Goal: Task Accomplishment & Management: Use online tool/utility

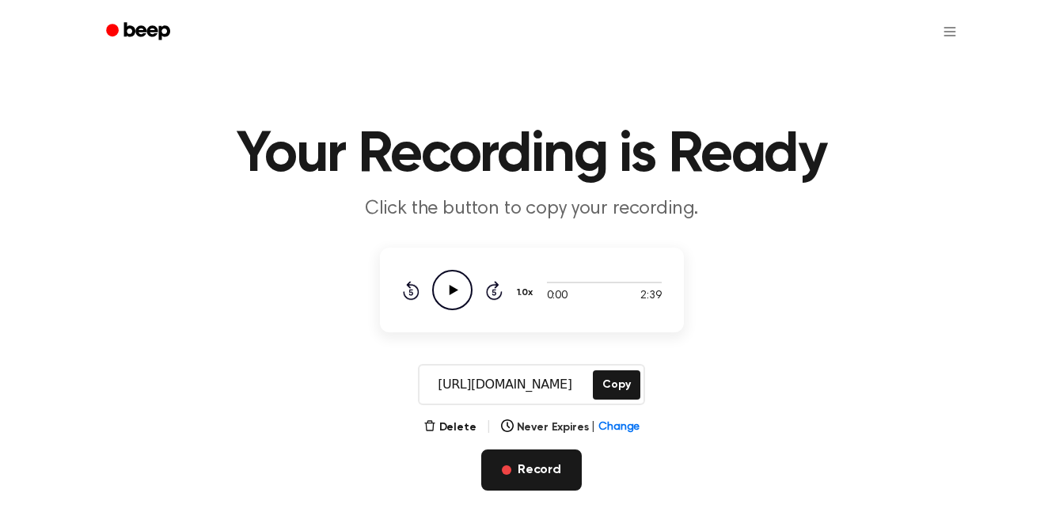
click at [525, 462] on button "Record" at bounding box center [531, 469] width 100 height 41
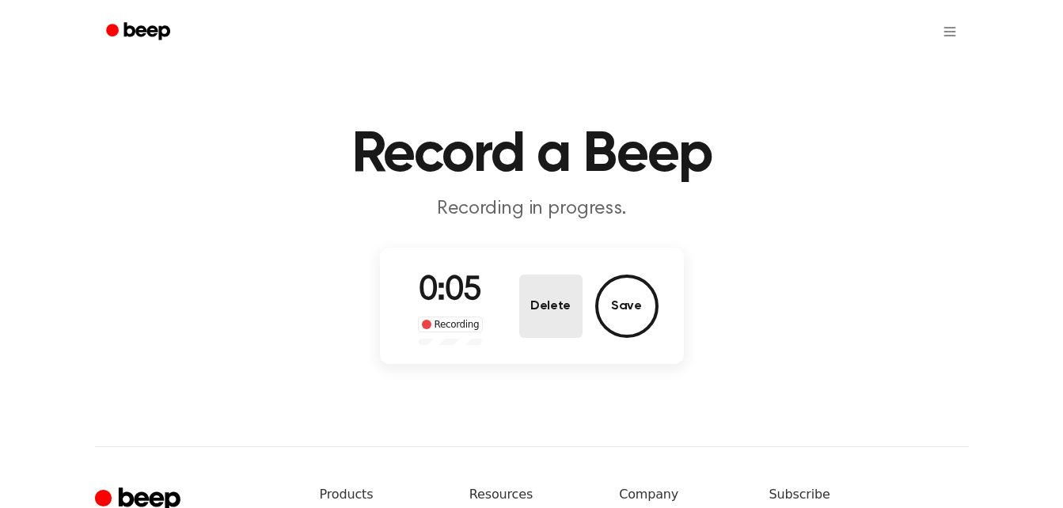
click at [559, 304] on button "Delete" at bounding box center [550, 306] width 63 height 63
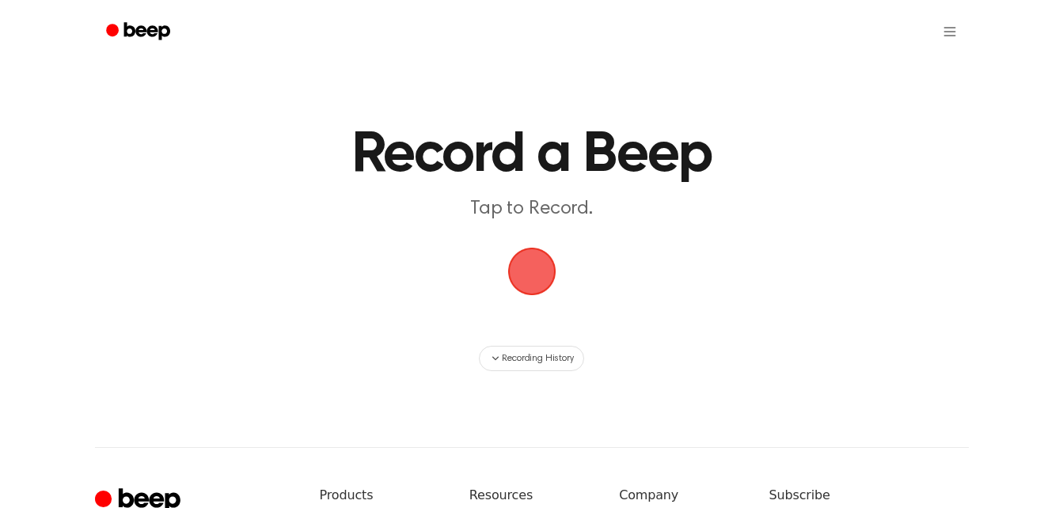
click at [546, 269] on span "button" at bounding box center [532, 271] width 44 height 44
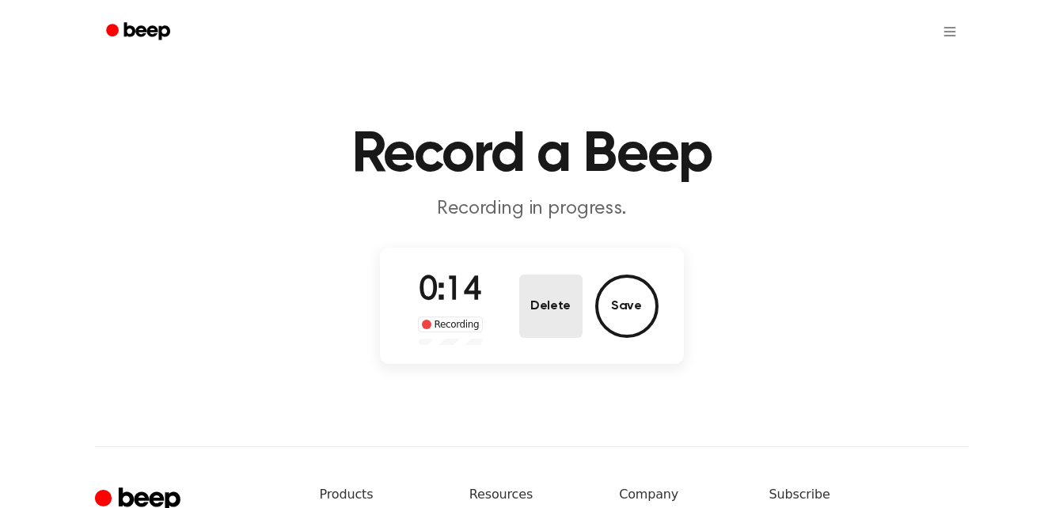
click at [534, 303] on button "Delete" at bounding box center [550, 306] width 63 height 63
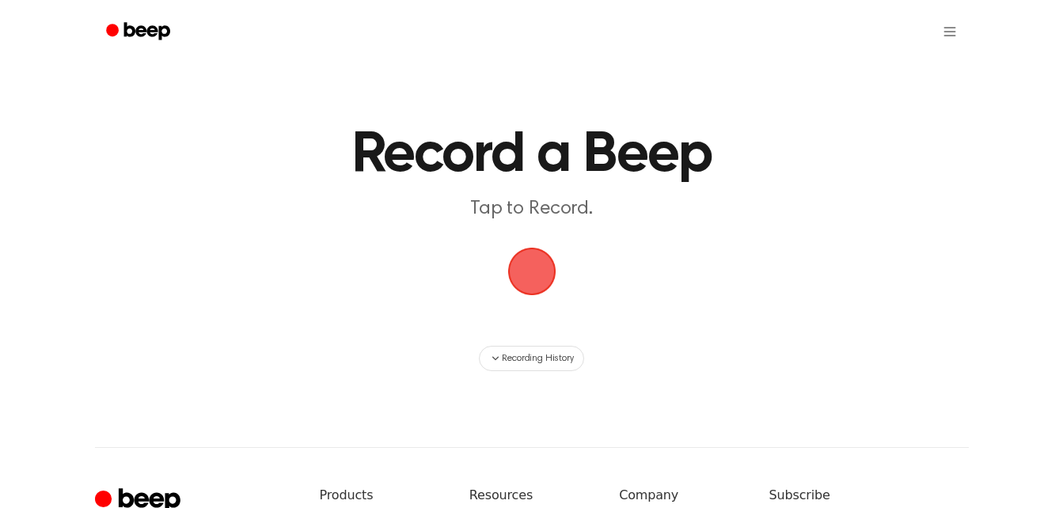
click at [524, 282] on span "button" at bounding box center [532, 271] width 44 height 44
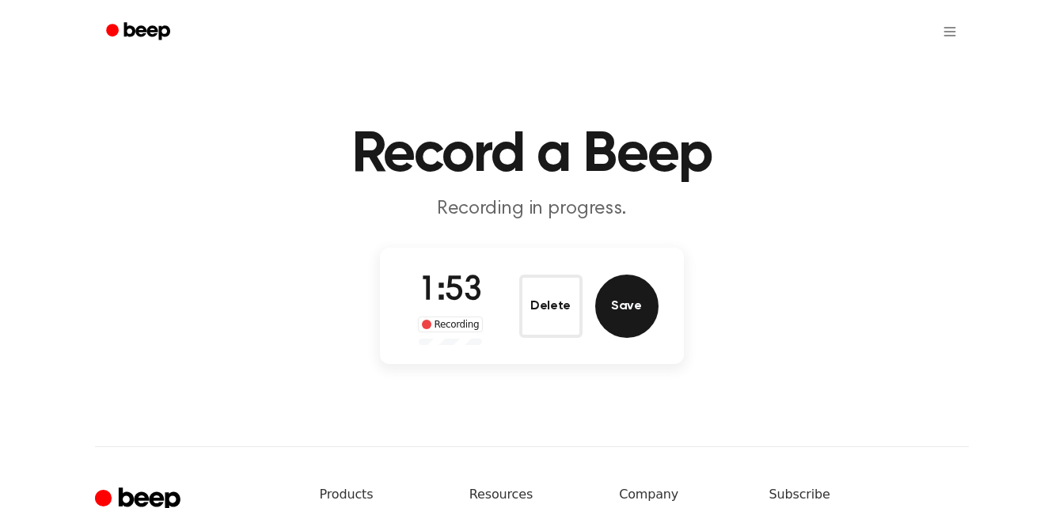
click at [644, 324] on button "Save" at bounding box center [626, 306] width 63 height 63
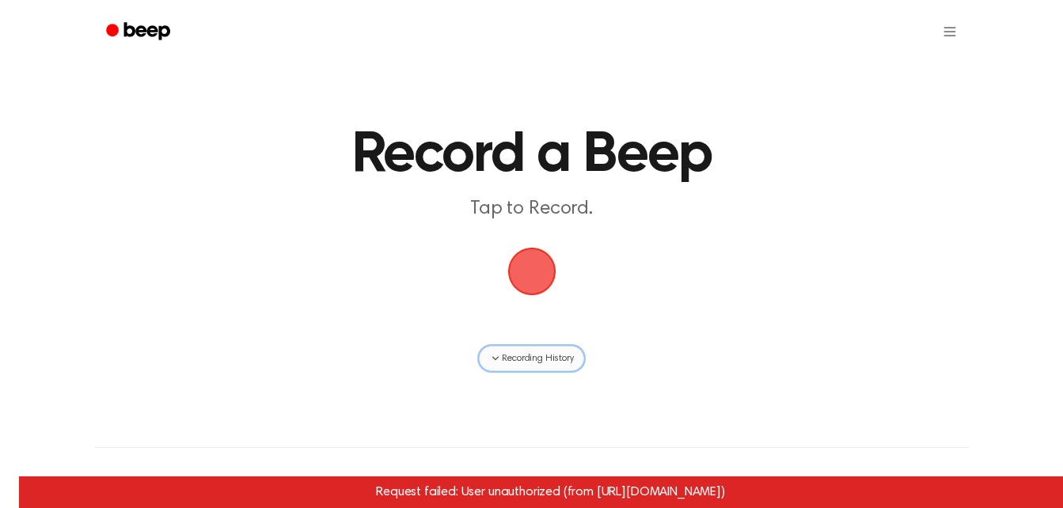
click at [544, 359] on span "Recording History" at bounding box center [537, 358] width 71 height 14
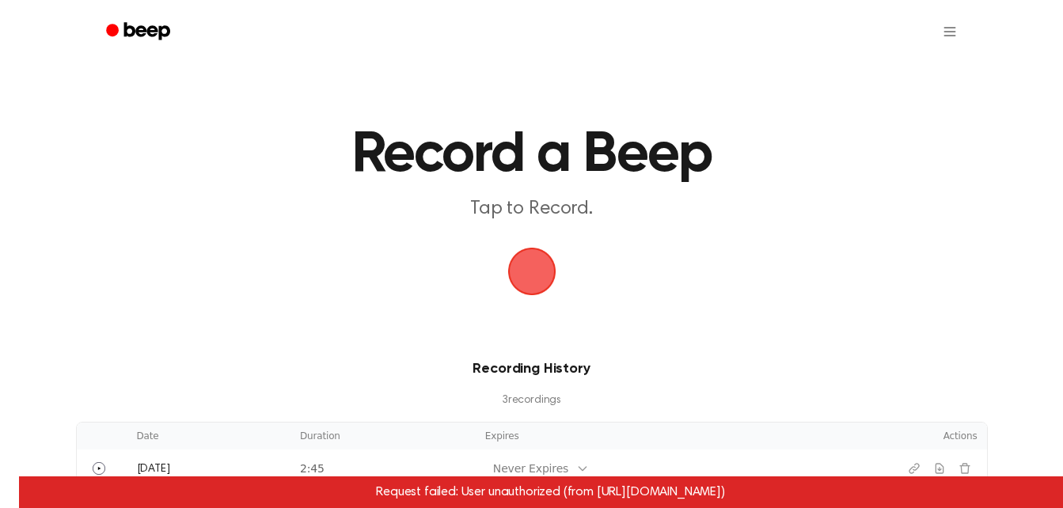
click at [544, 256] on span "button" at bounding box center [532, 271] width 44 height 44
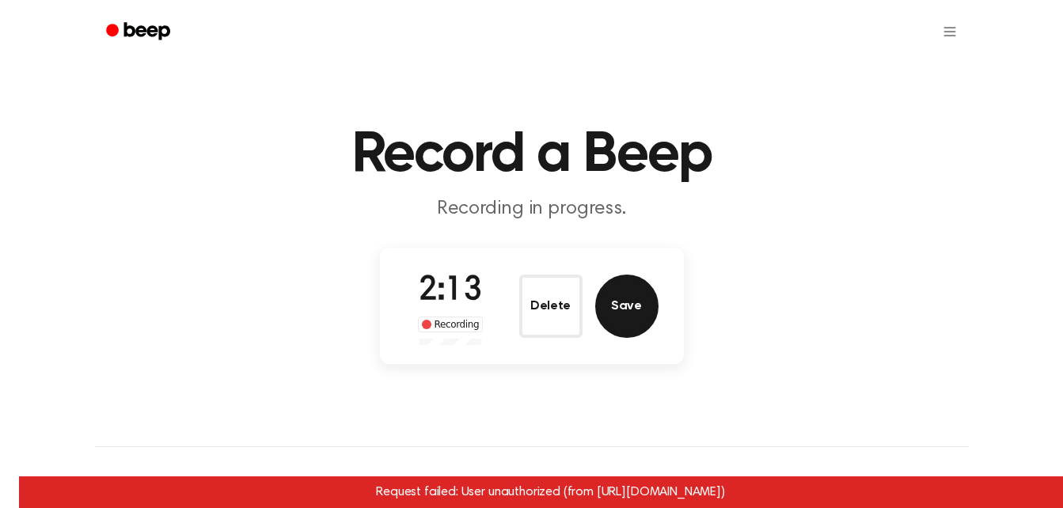
click at [639, 304] on button "Save" at bounding box center [626, 306] width 63 height 63
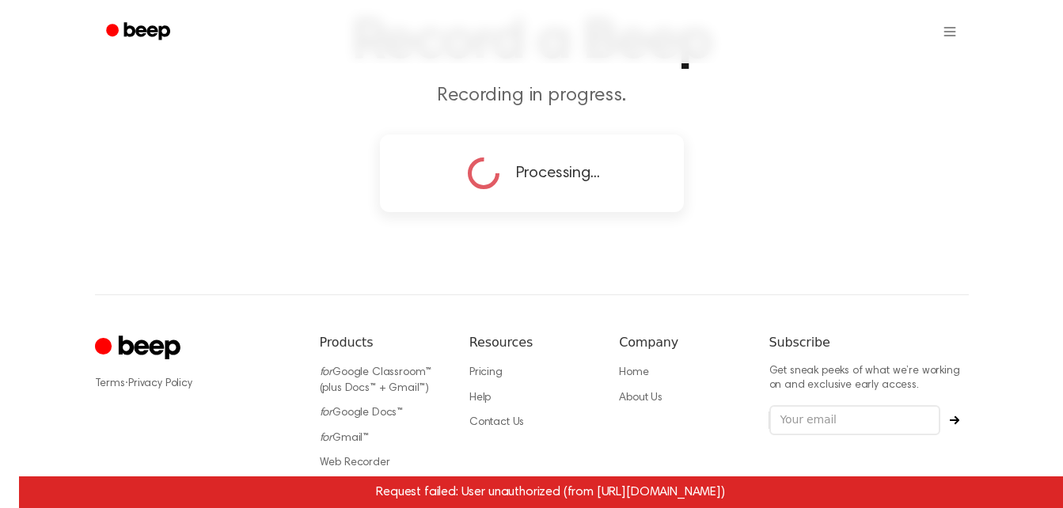
scroll to position [115, 0]
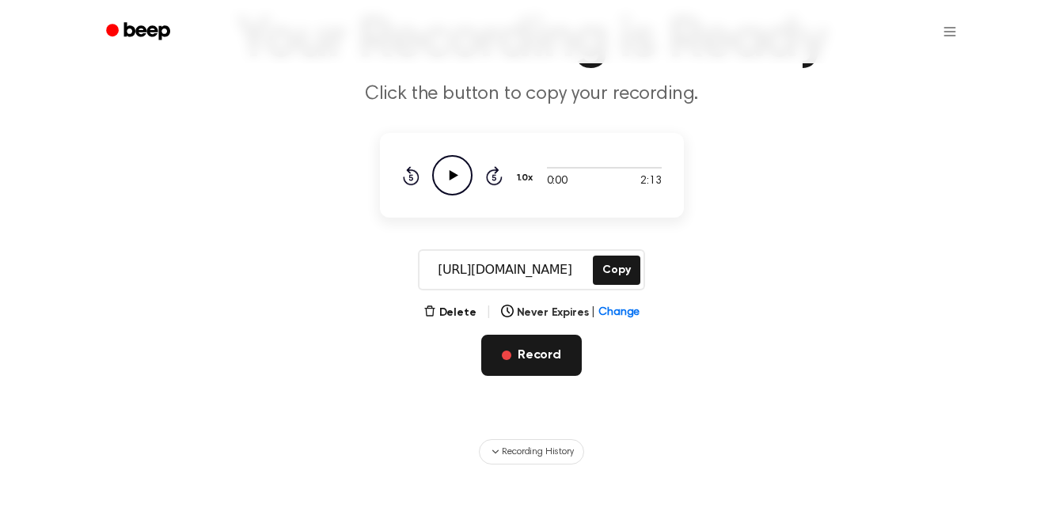
click at [555, 351] on button "Record" at bounding box center [531, 355] width 100 height 41
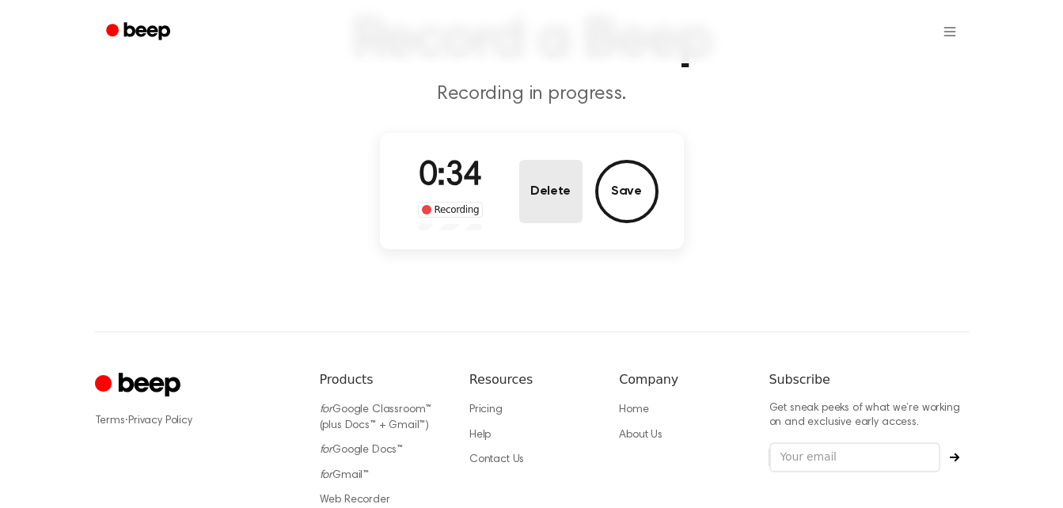
click at [557, 184] on button "Delete" at bounding box center [550, 191] width 63 height 63
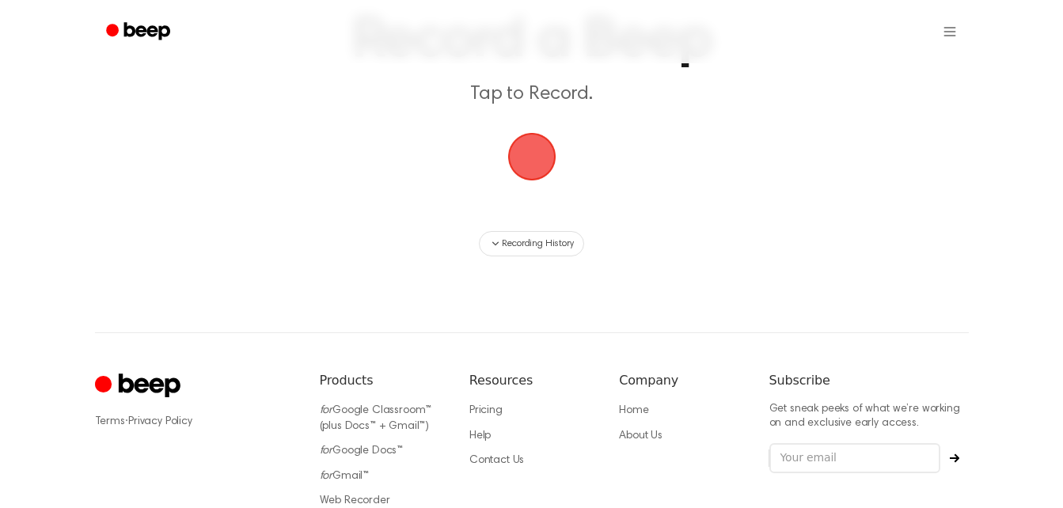
click at [539, 169] on span "button" at bounding box center [532, 157] width 44 height 44
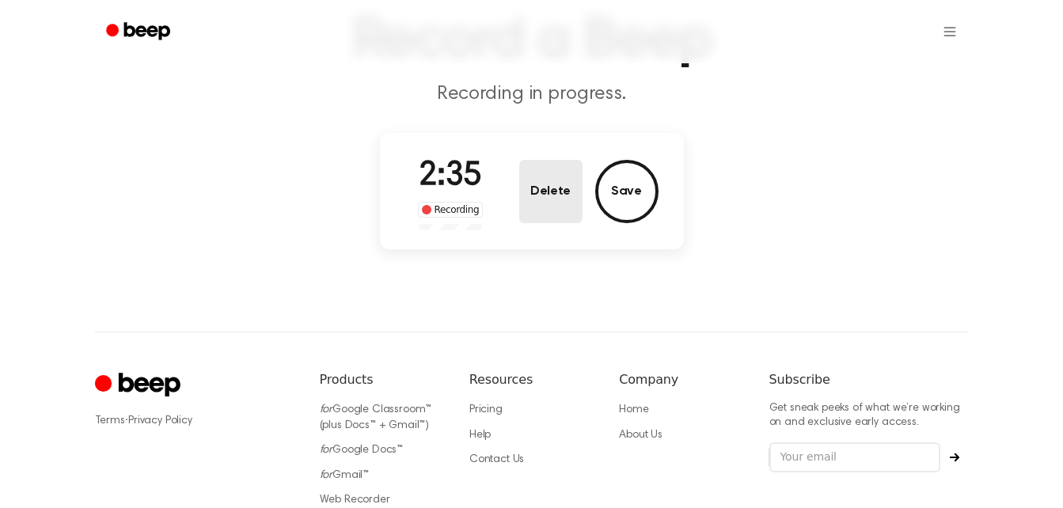
click at [560, 191] on button "Delete" at bounding box center [550, 191] width 63 height 63
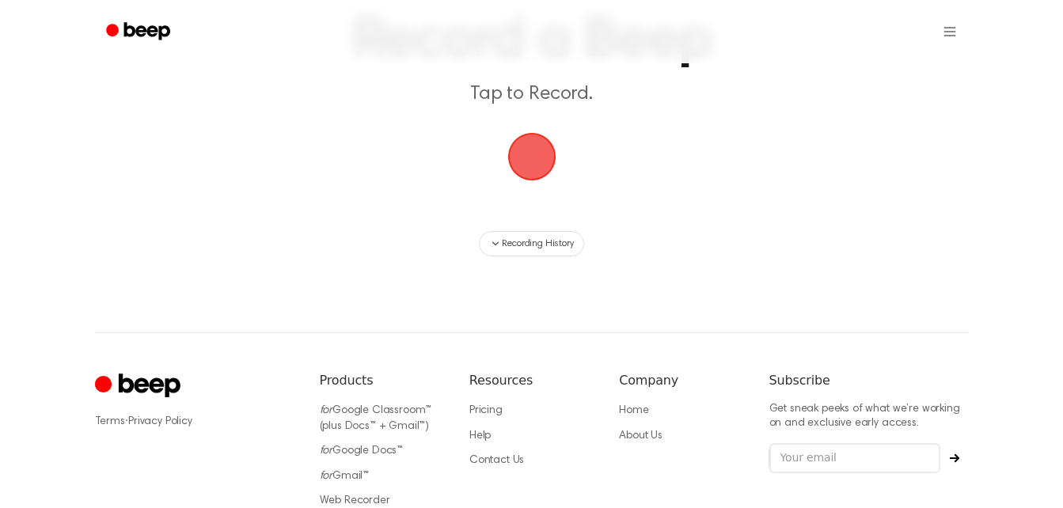
click at [533, 173] on span "button" at bounding box center [532, 157] width 44 height 44
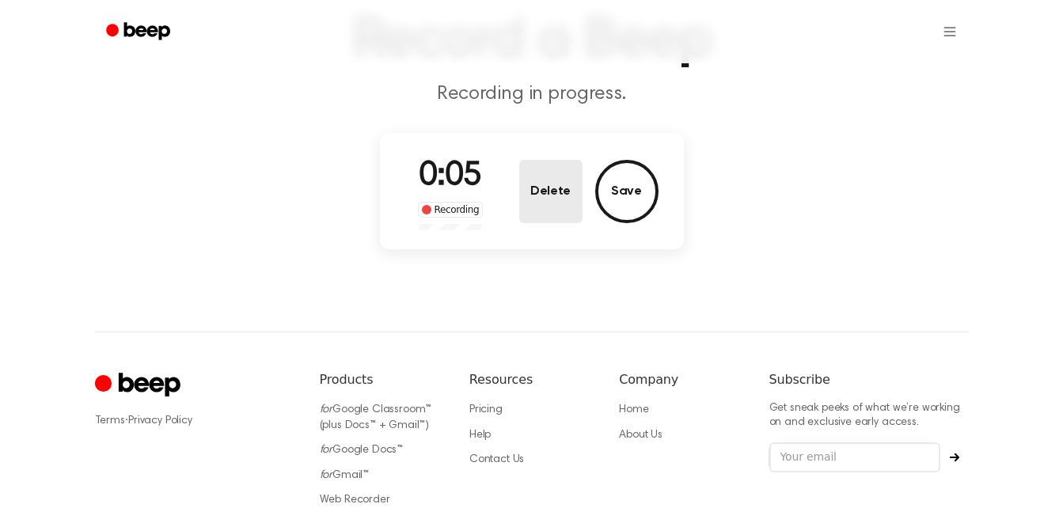
click at [545, 183] on button "Delete" at bounding box center [550, 191] width 63 height 63
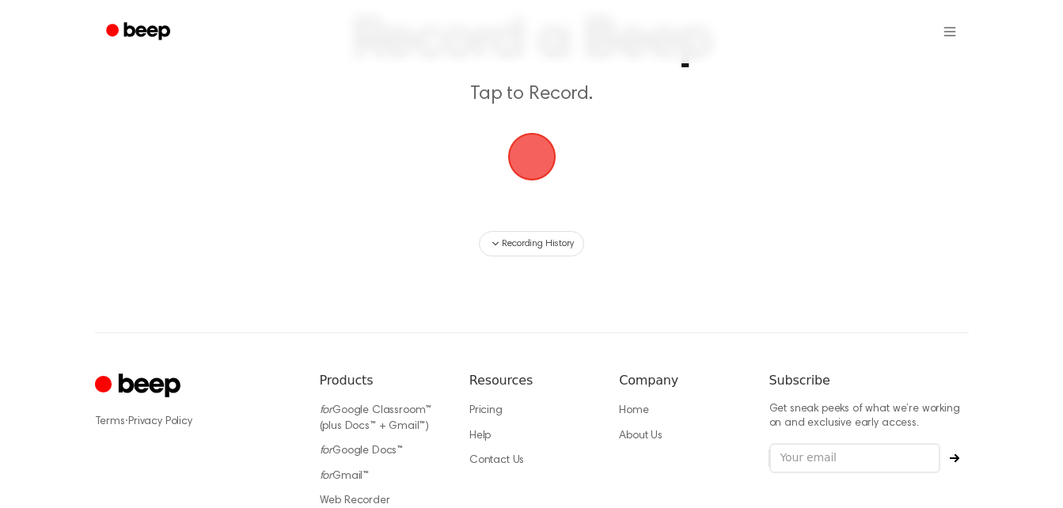
click at [525, 163] on span "button" at bounding box center [532, 157] width 44 height 44
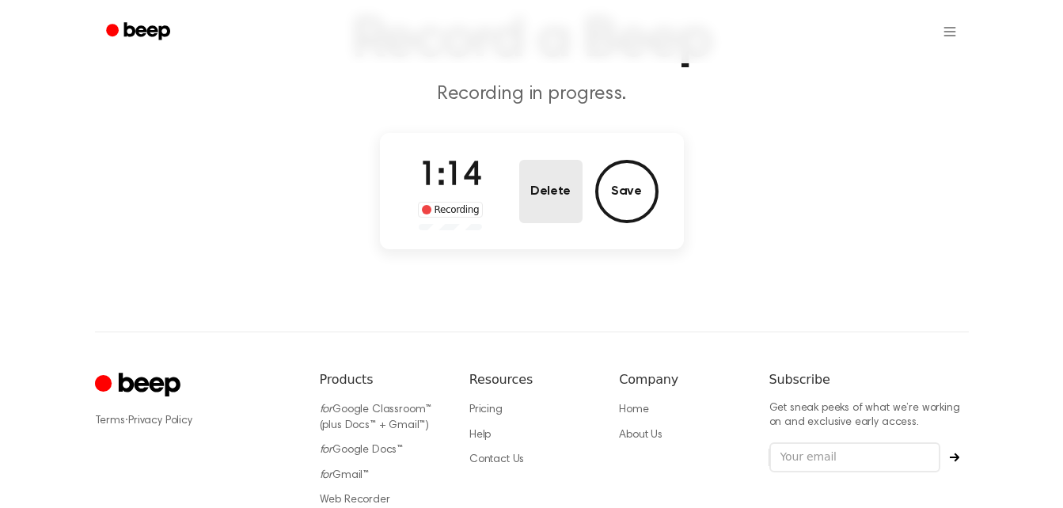
click at [562, 168] on button "Delete" at bounding box center [550, 191] width 63 height 63
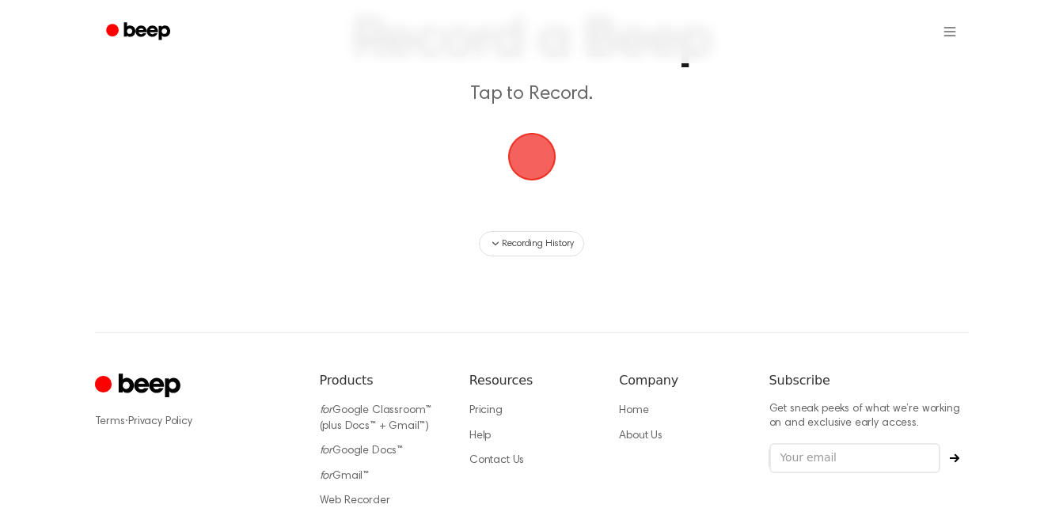
click at [532, 166] on span "button" at bounding box center [532, 157] width 44 height 44
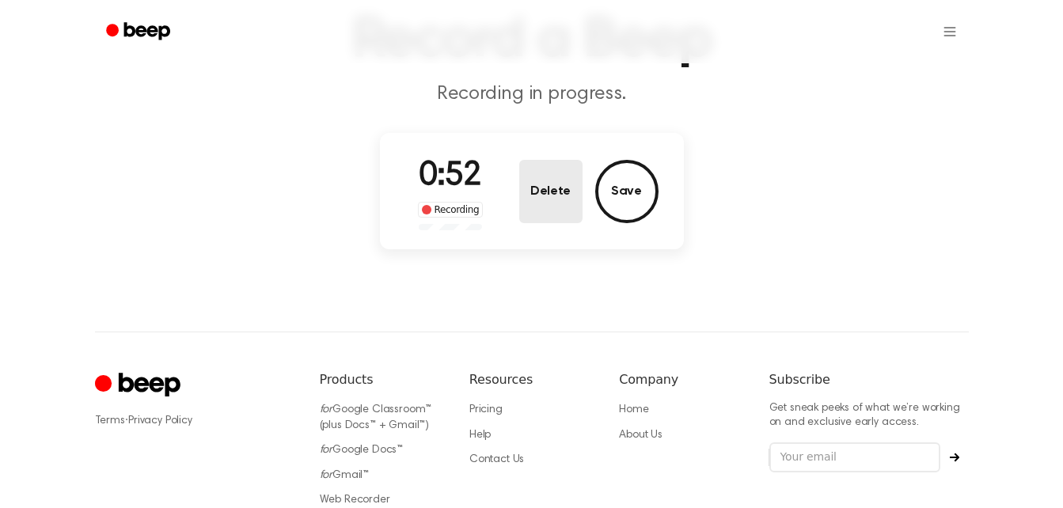
click at [545, 191] on button "Delete" at bounding box center [550, 191] width 63 height 63
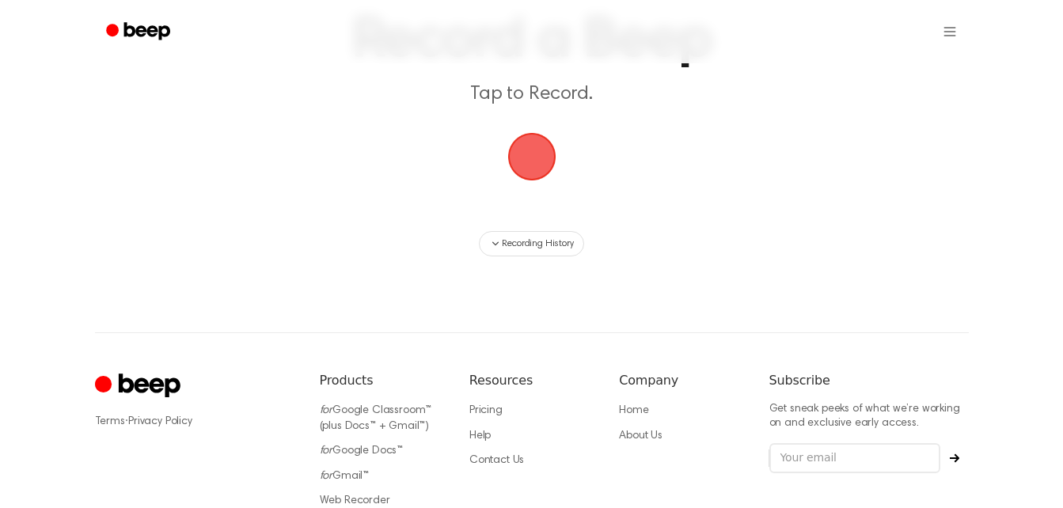
click at [534, 157] on span "button" at bounding box center [532, 157] width 44 height 44
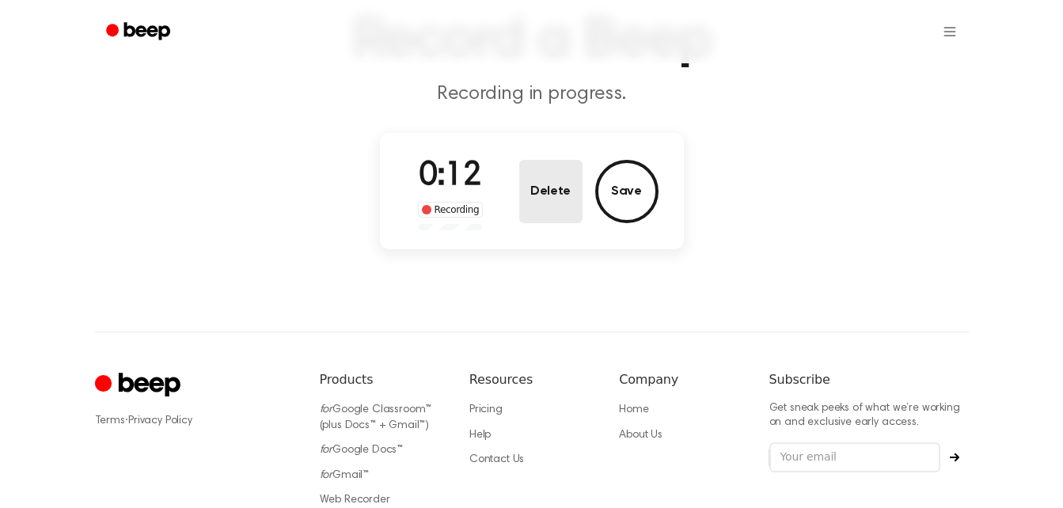
click at [557, 186] on button "Delete" at bounding box center [550, 191] width 63 height 63
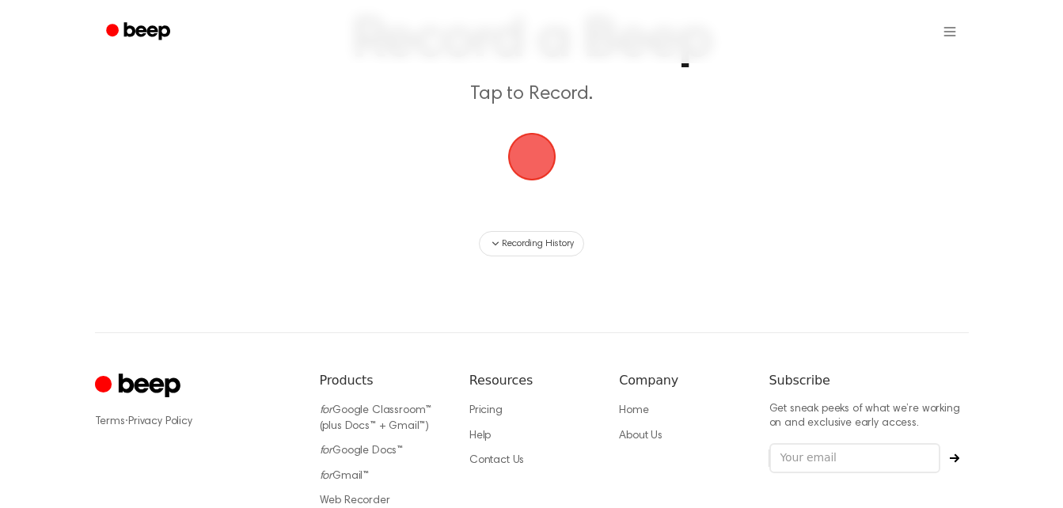
click at [517, 154] on span "button" at bounding box center [532, 157] width 44 height 44
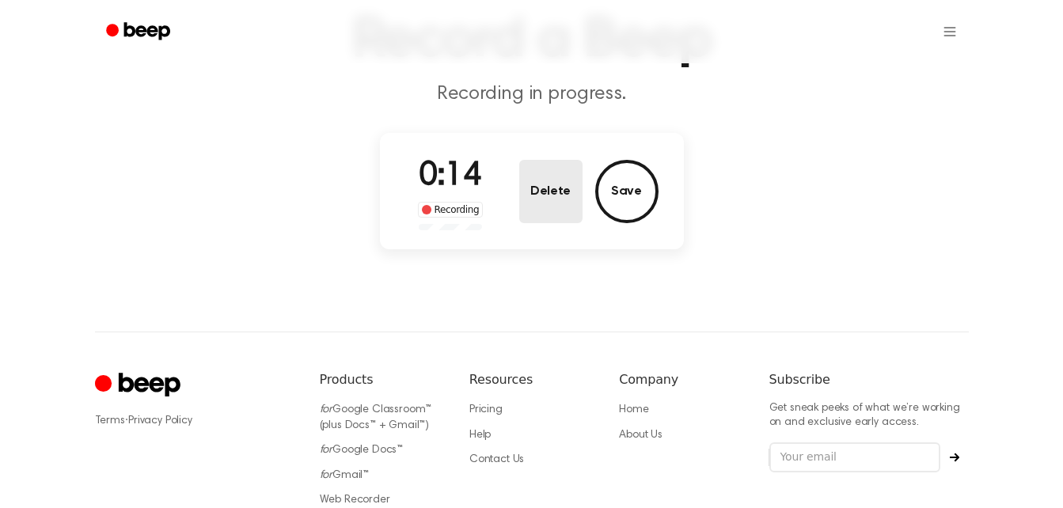
click at [566, 193] on button "Delete" at bounding box center [550, 191] width 63 height 63
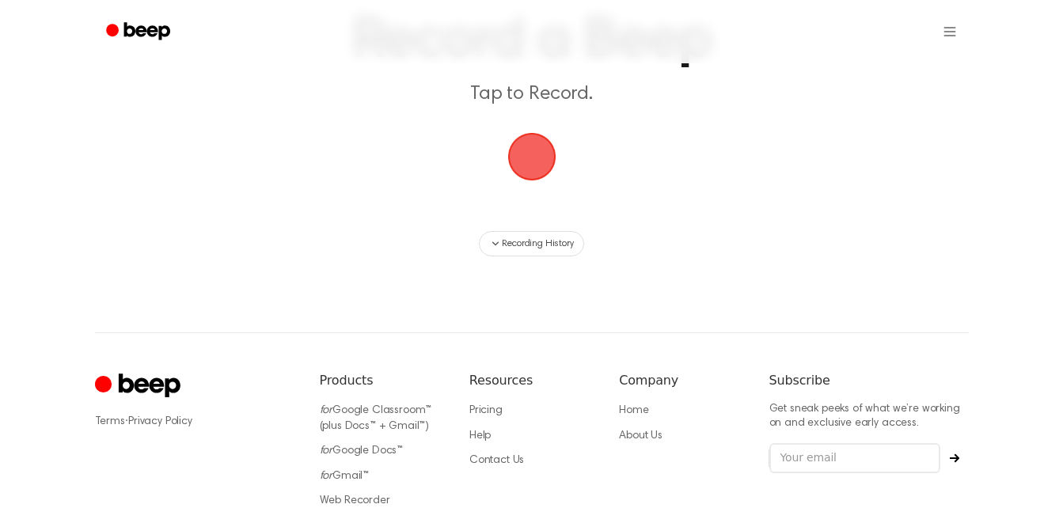
click at [507, 138] on span "button" at bounding box center [531, 157] width 48 height 48
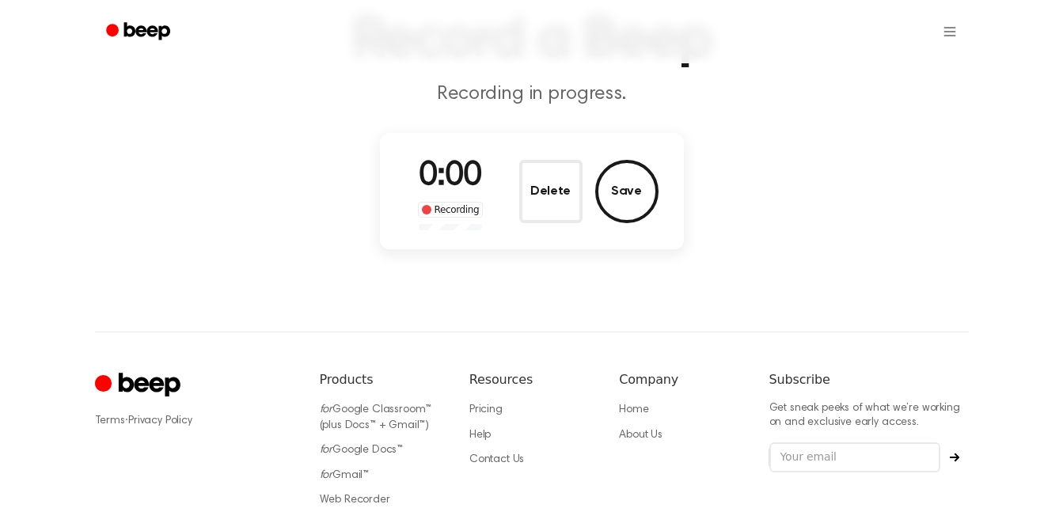
click at [517, 153] on div "0:00 Recording Delete Save" at bounding box center [531, 191] width 253 height 78
click at [566, 214] on button "Delete" at bounding box center [550, 191] width 63 height 63
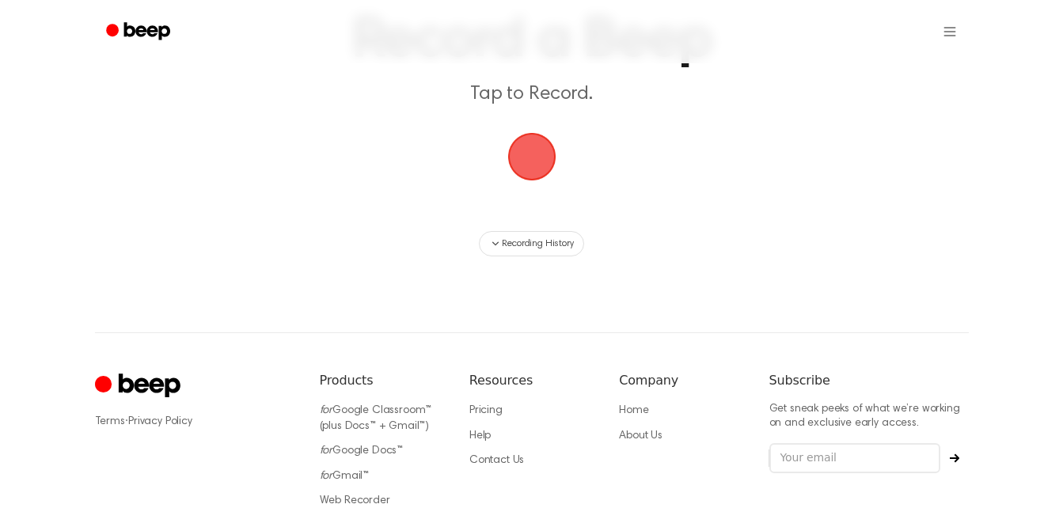
click at [543, 154] on span "button" at bounding box center [532, 157] width 44 height 44
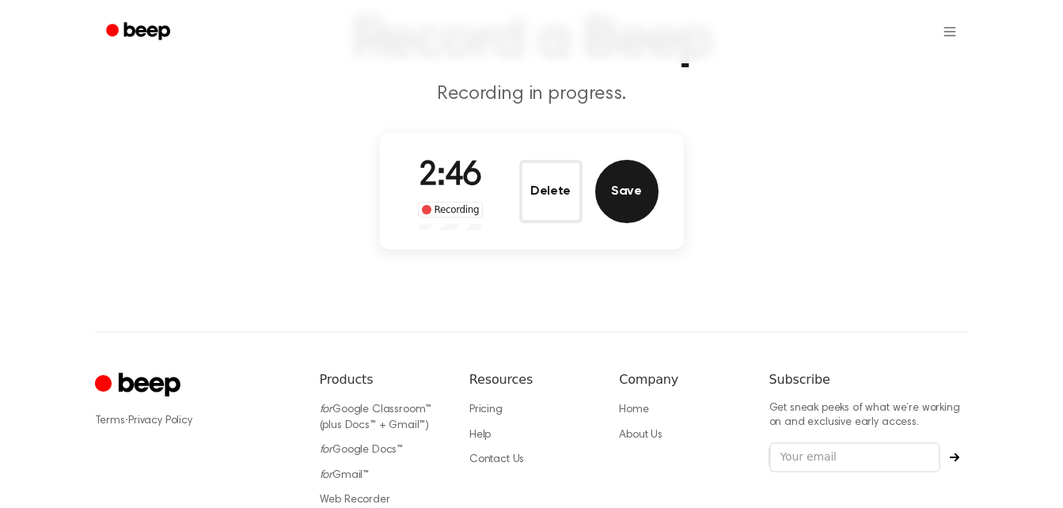
click at [626, 203] on button "Save" at bounding box center [626, 191] width 63 height 63
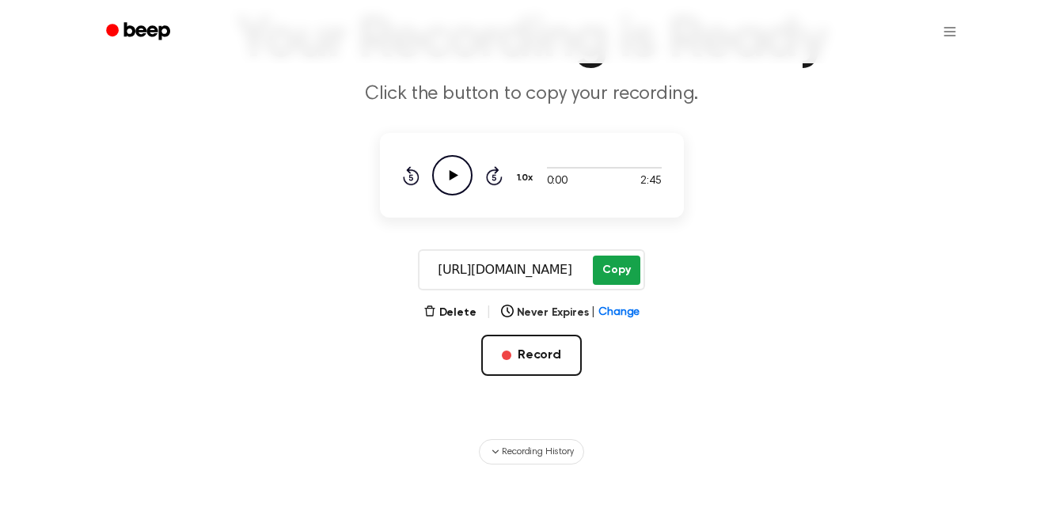
click at [613, 273] on button "Copy" at bounding box center [616, 270] width 47 height 29
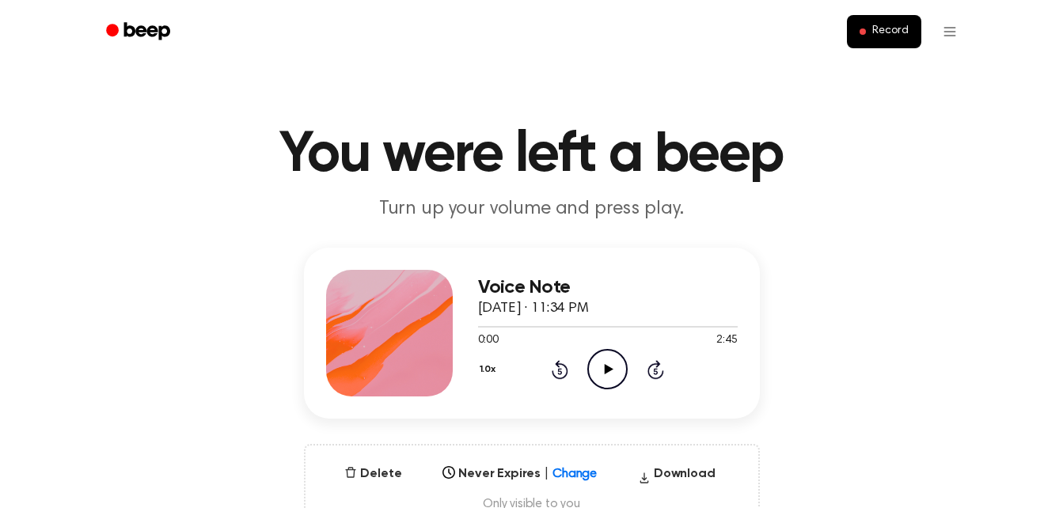
click at [618, 380] on icon "Play Audio" at bounding box center [607, 369] width 40 height 40
